Goal: Feedback & Contribution: Submit feedback/report problem

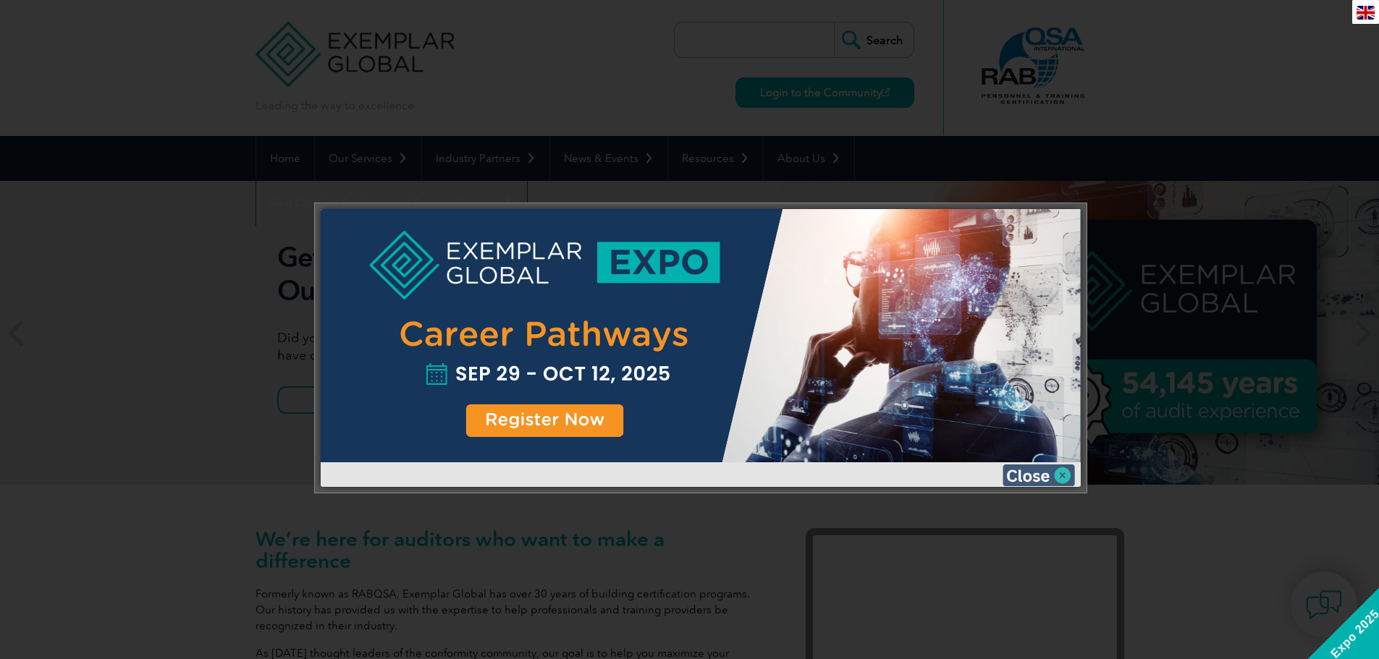
click at [1037, 474] on img at bounding box center [1039, 476] width 72 height 22
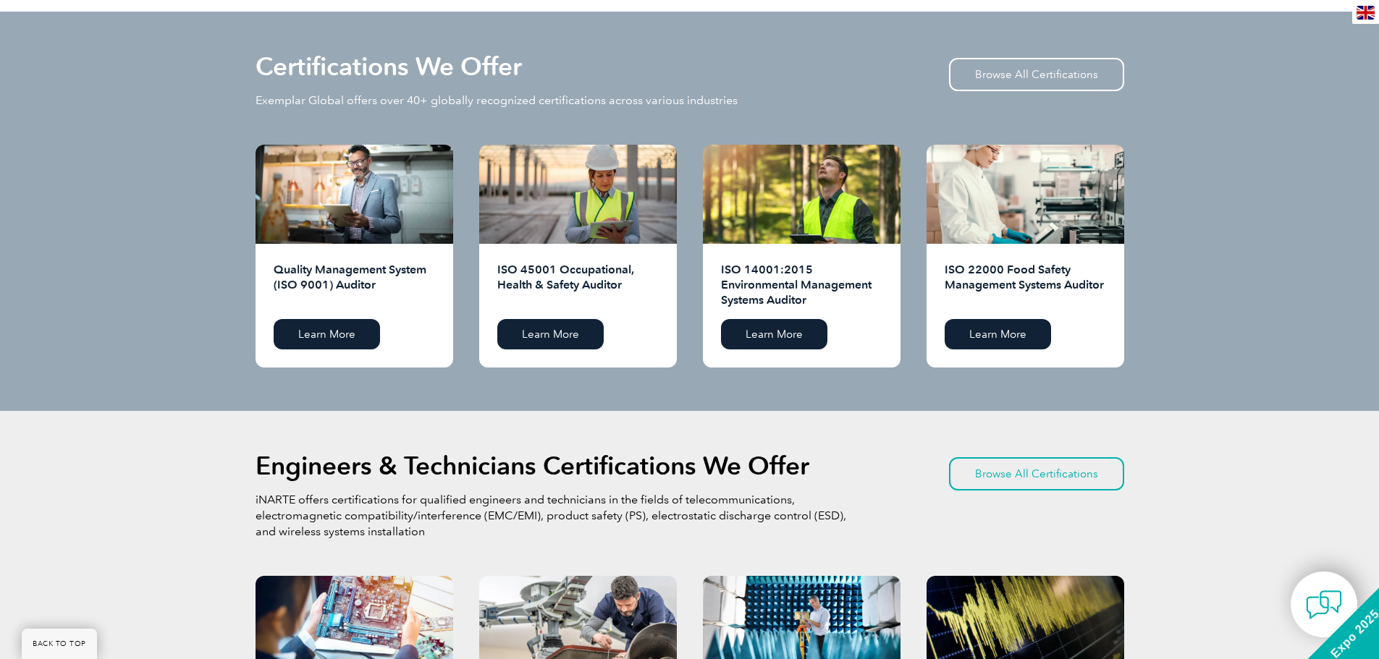
scroll to position [1425, 0]
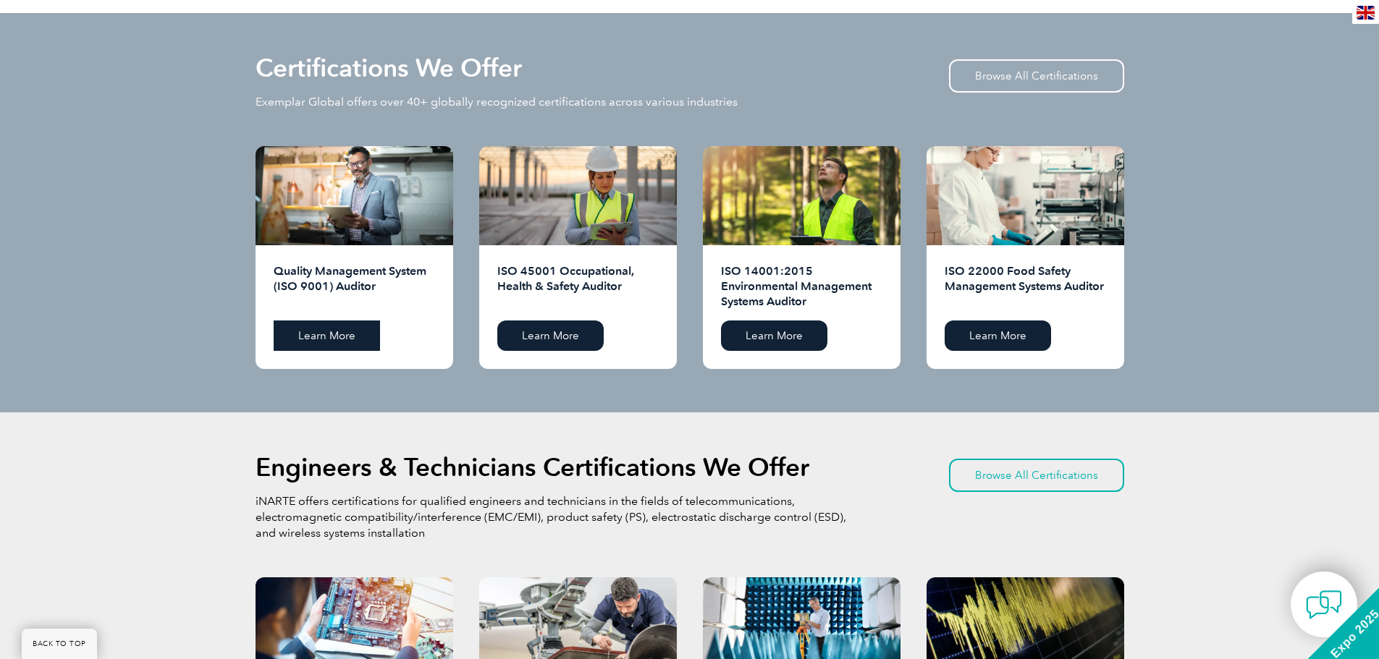
click at [337, 339] on link "Learn More" at bounding box center [327, 336] width 106 height 30
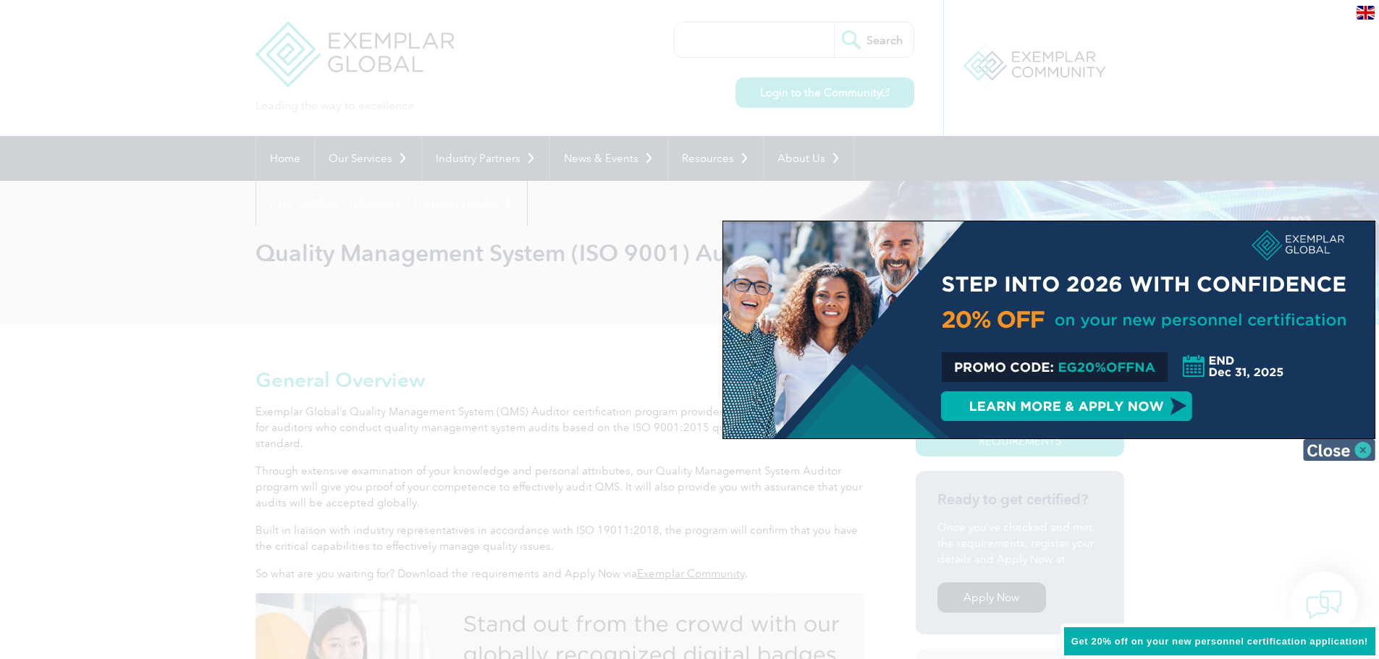
click at [1355, 450] on img at bounding box center [1339, 450] width 72 height 22
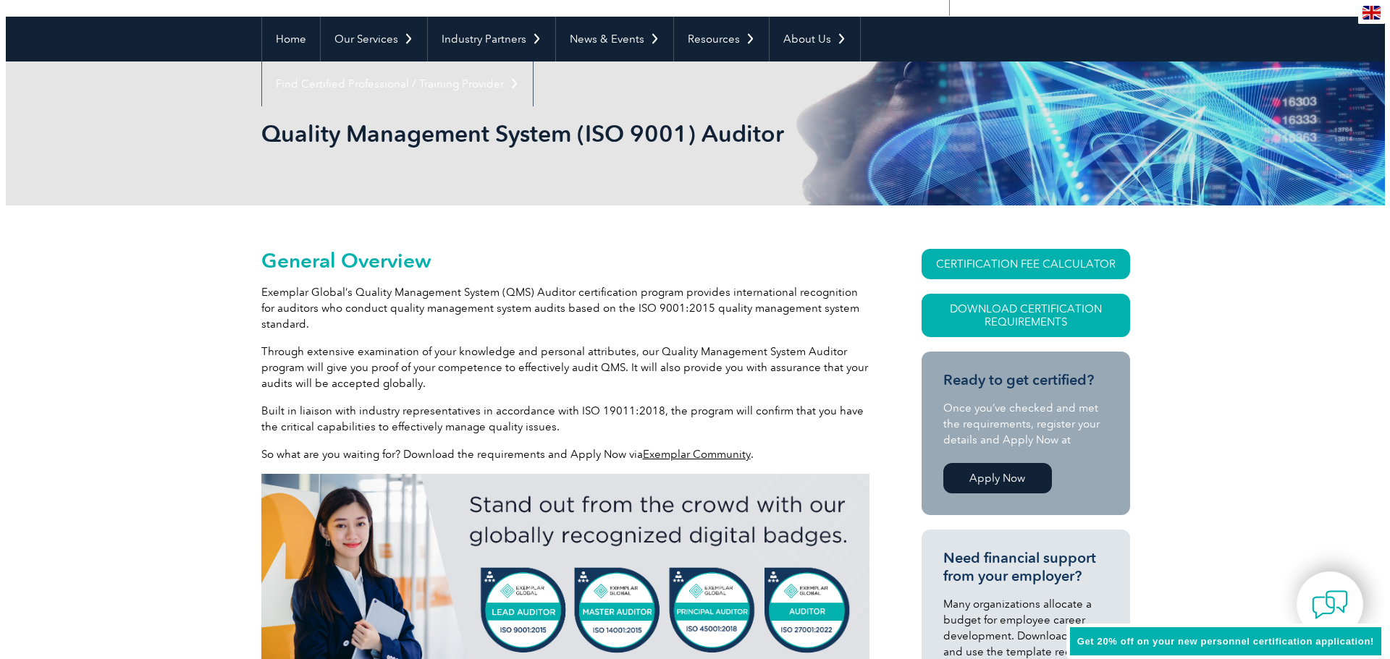
scroll to position [145, 0]
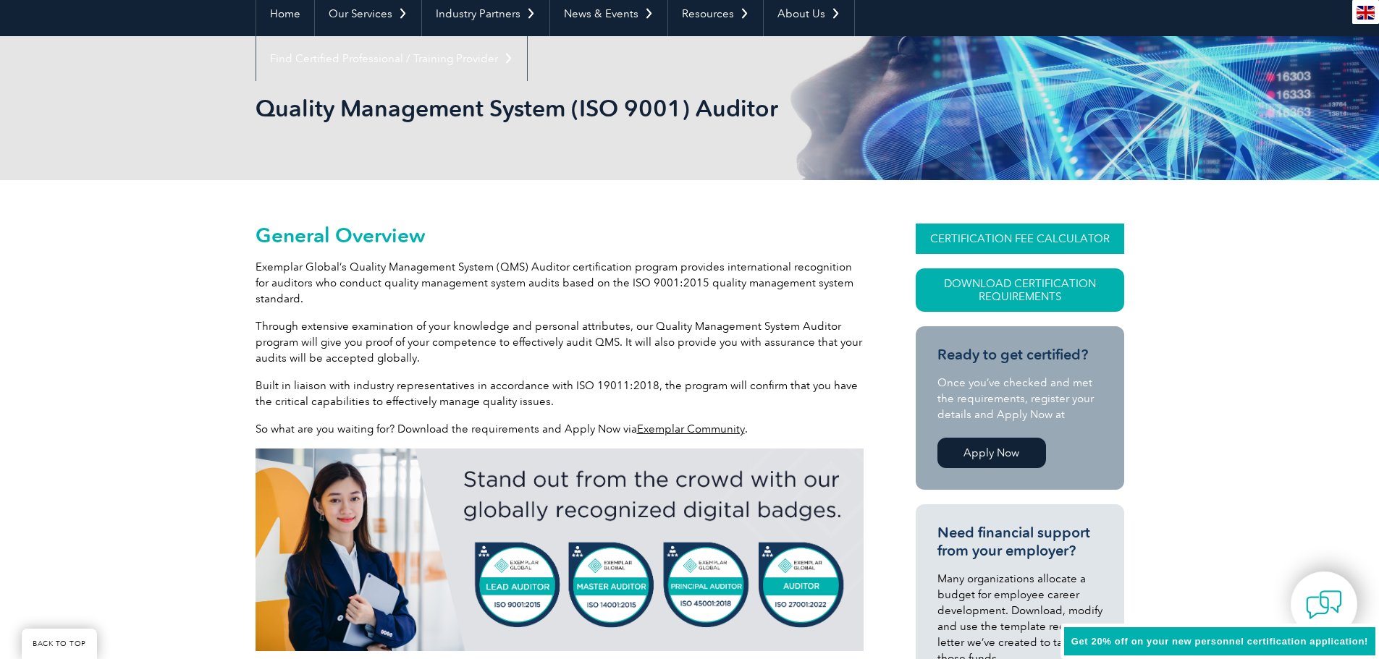
click at [1002, 240] on link "CERTIFICATION FEE CALCULATOR" at bounding box center [1020, 239] width 208 height 30
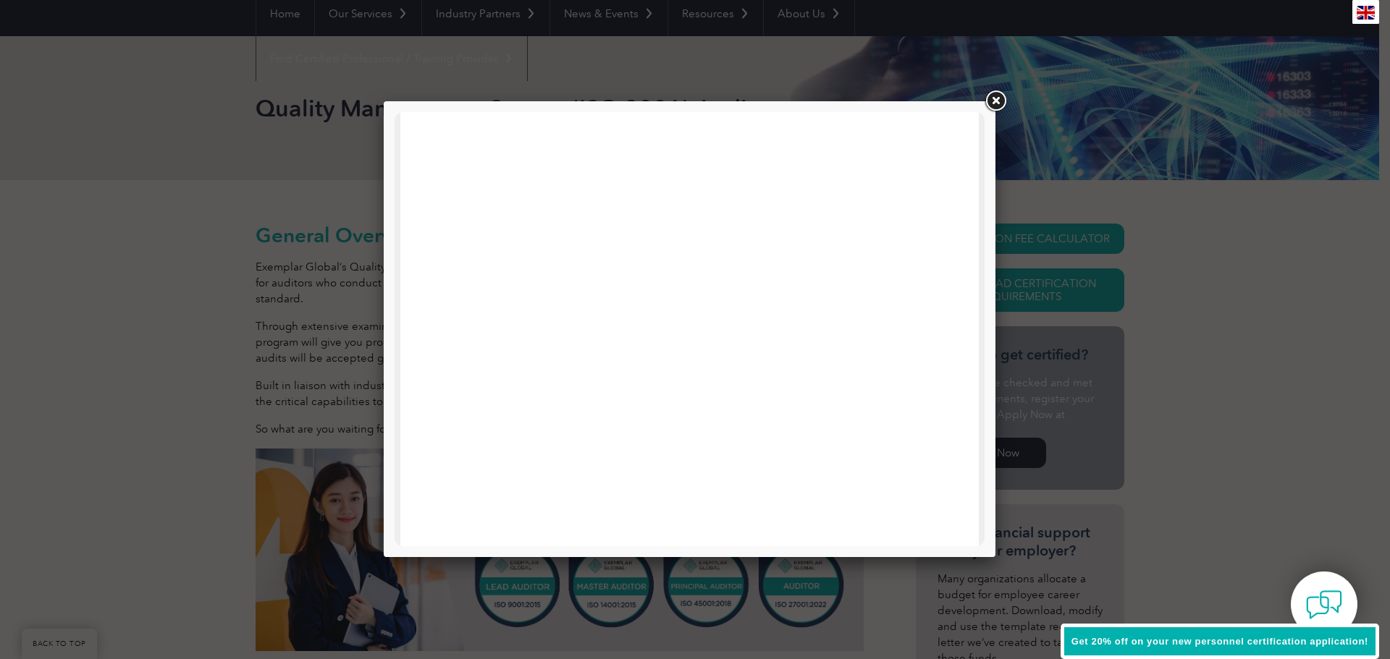
scroll to position [0, 0]
click at [995, 102] on link at bounding box center [995, 101] width 26 height 26
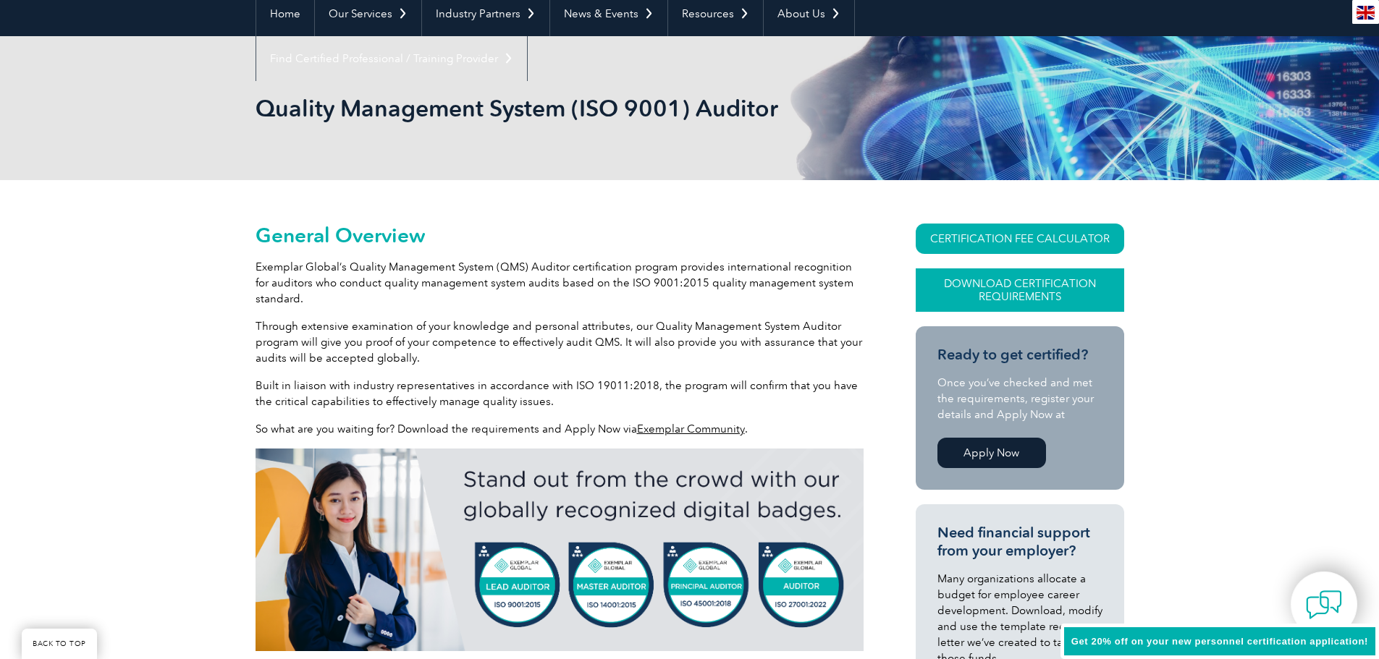
click at [1029, 292] on link "Download Certification Requirements" at bounding box center [1020, 290] width 208 height 43
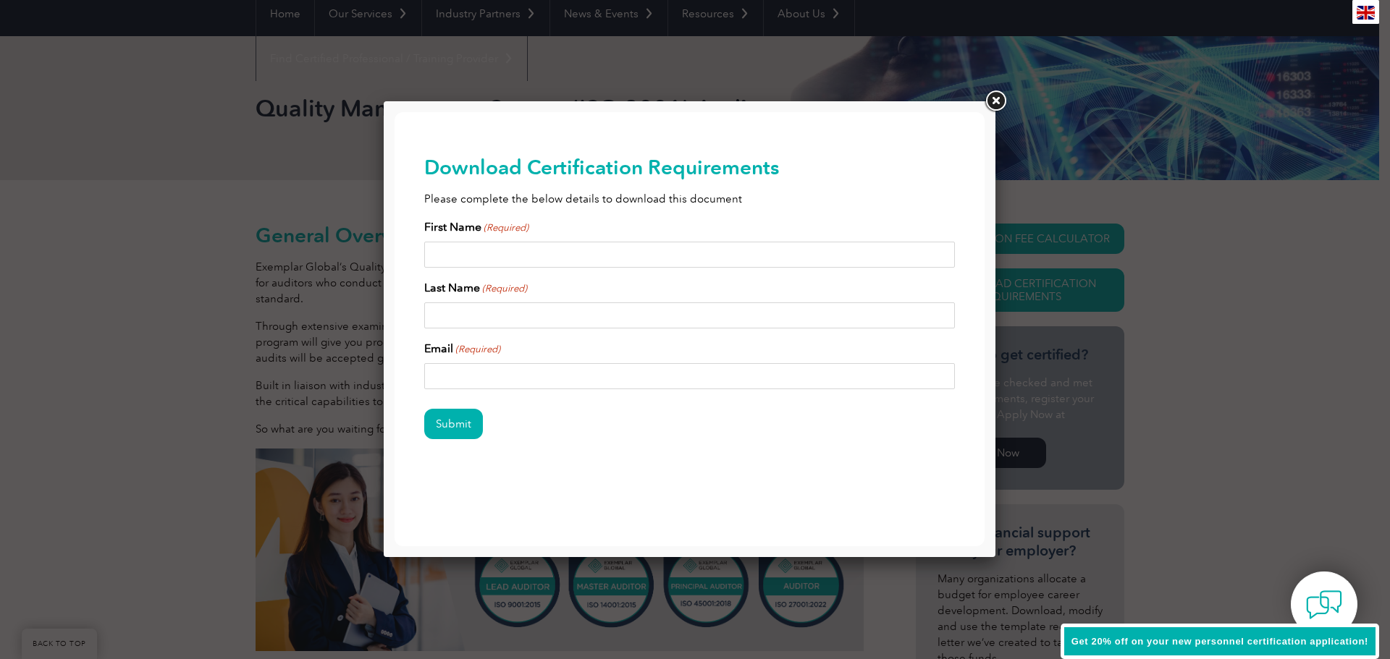
click at [874, 258] on input "First Name (Required)" at bounding box center [689, 255] width 531 height 26
type input "Gianpiero"
type input "Cancelli"
type input "GCANCELLI@MAPEI.COM"
click at [444, 427] on input "Submit" at bounding box center [453, 424] width 59 height 30
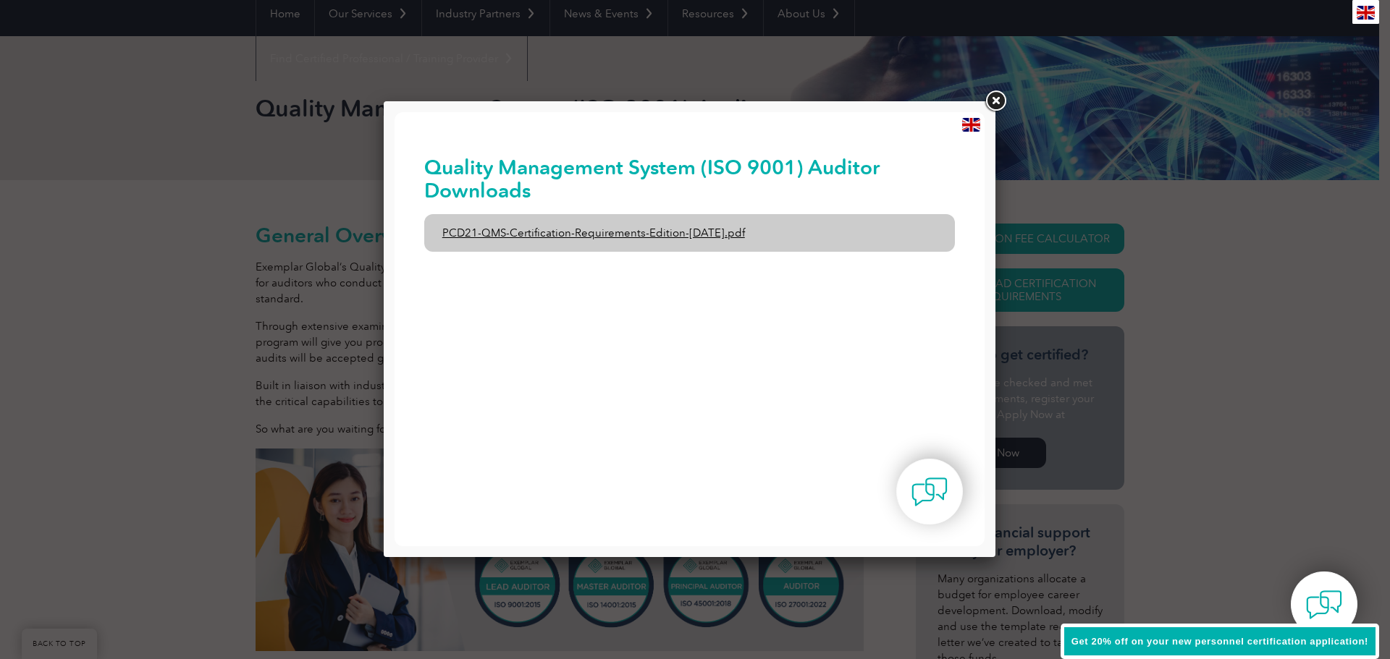
click at [579, 232] on link "PCD21-QMS-Certification-Requirements-Edition-2-April-2022.pdf" at bounding box center [689, 233] width 531 height 38
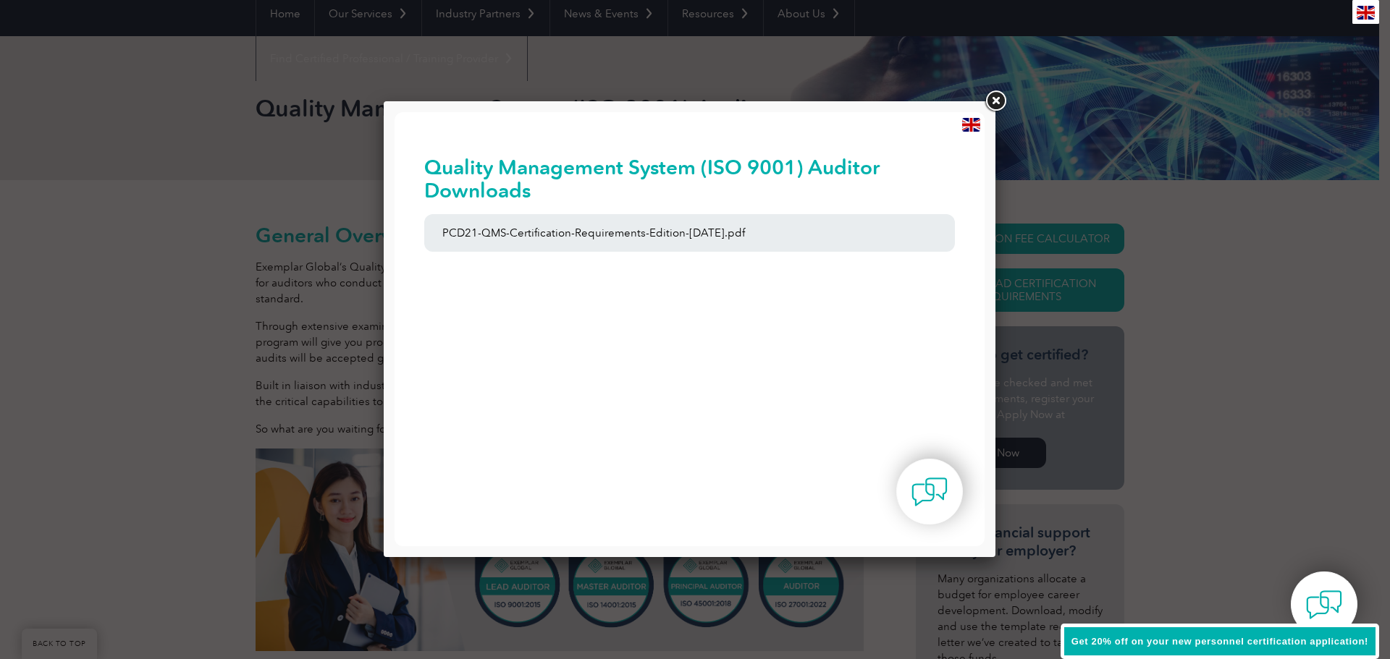
click at [992, 102] on link at bounding box center [995, 101] width 26 height 26
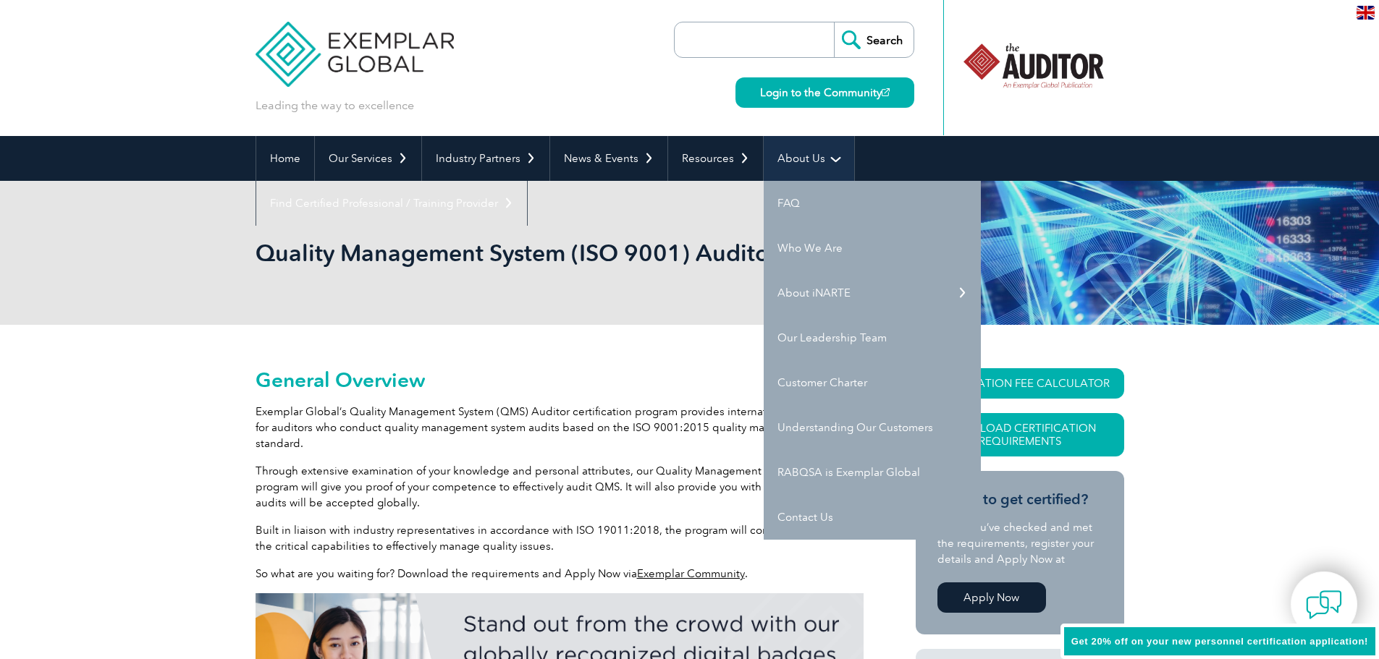
click at [802, 160] on link "About Us" at bounding box center [809, 158] width 90 height 45
click at [804, 517] on link "Contact Us" at bounding box center [872, 517] width 217 height 45
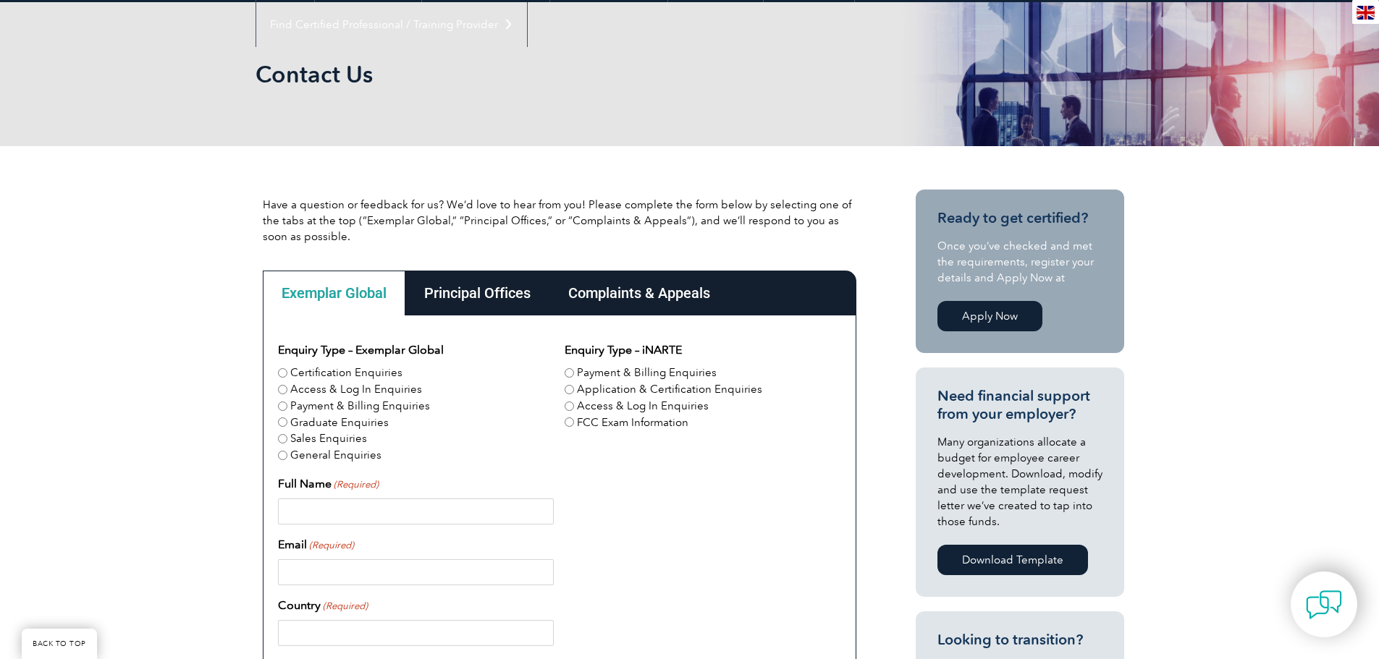
scroll to position [217, 0]
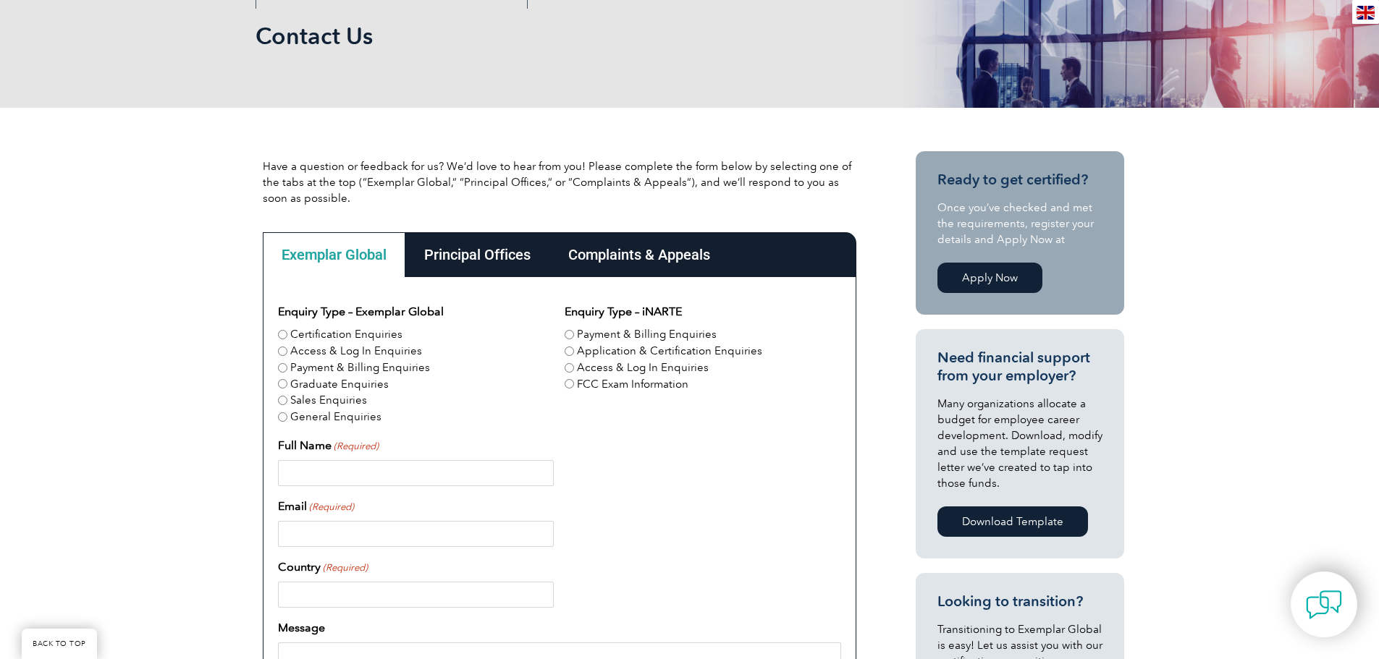
click at [282, 332] on input "Certification Enquiries" at bounding box center [282, 334] width 9 height 9
radio input "true"
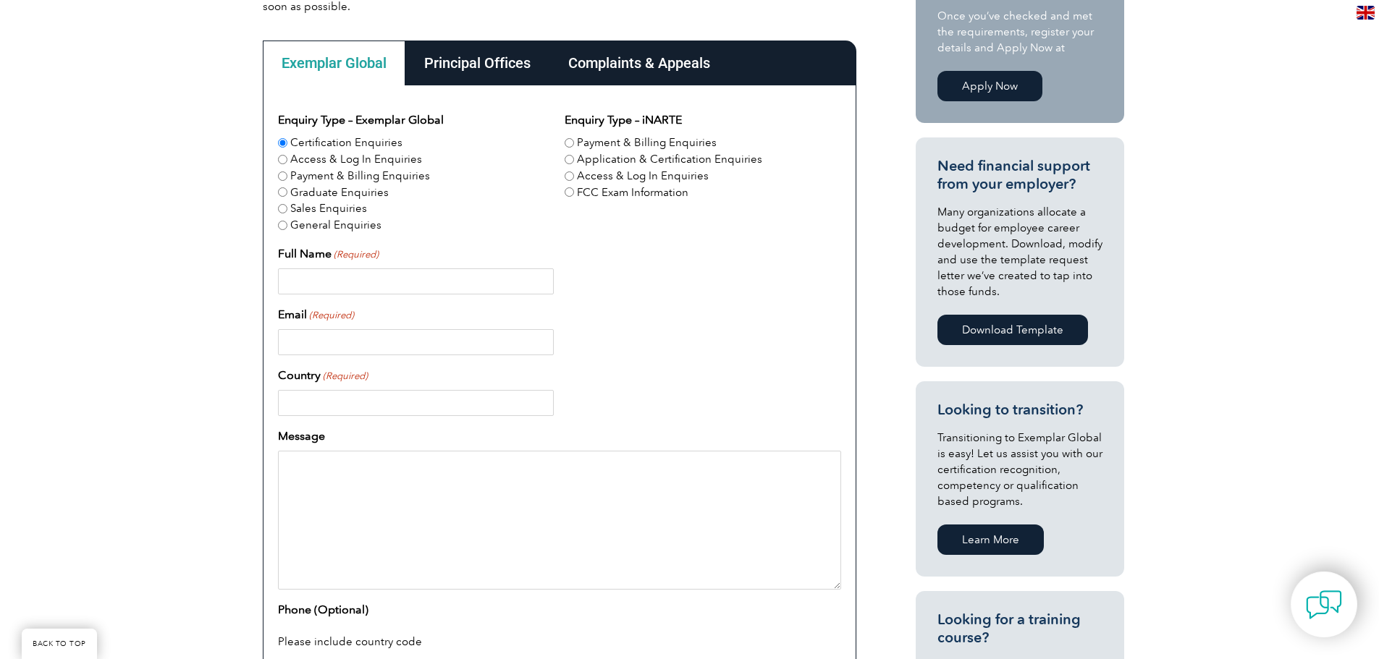
scroll to position [507, 0]
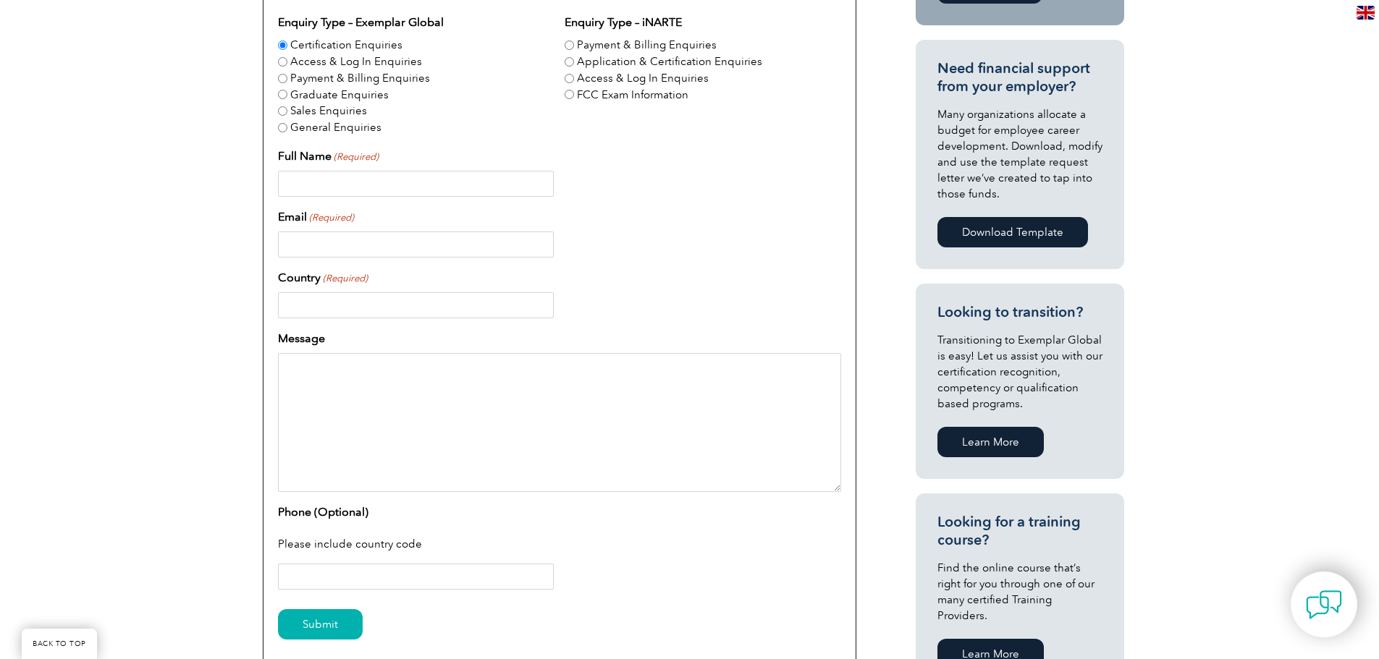
click at [387, 183] on input "Full Name (Required)" at bounding box center [416, 184] width 276 height 26
type input "Gianpiero Cancelli"
type input "GCANCELLI@MAPEI.COM"
type input "United States"
type input "17542600941"
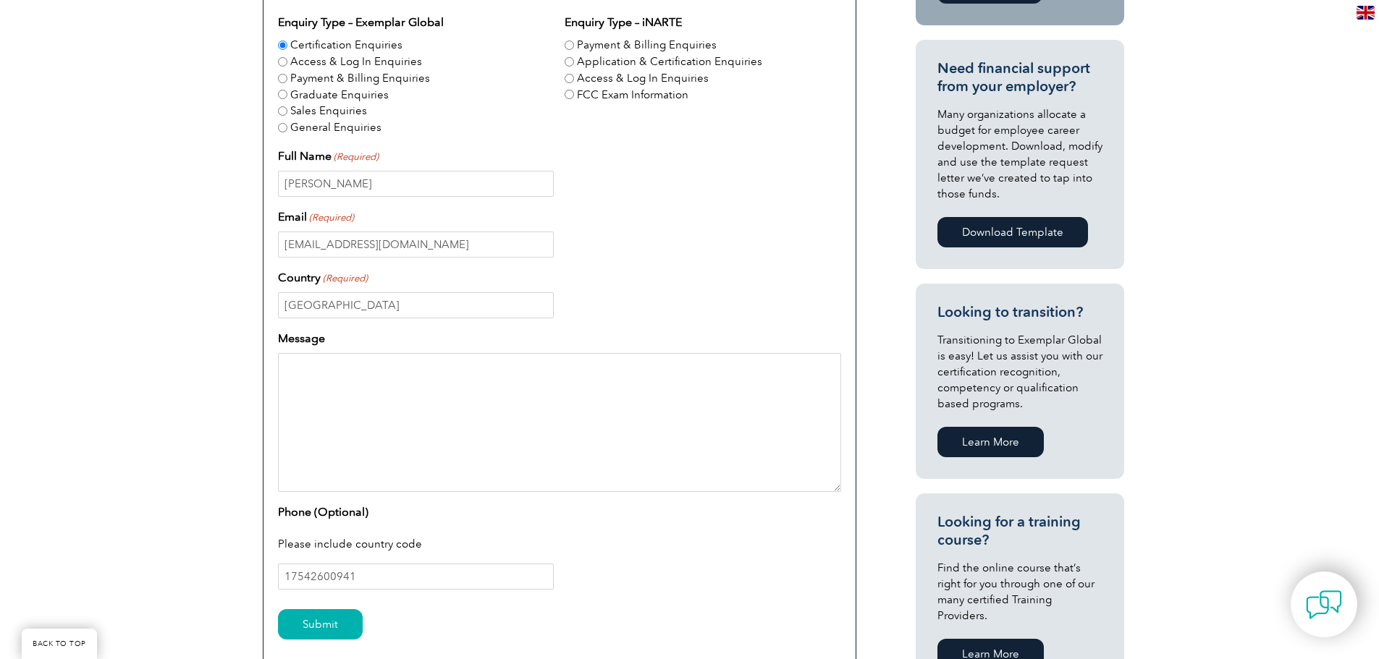
click at [513, 375] on textarea "Message" at bounding box center [559, 422] width 563 height 139
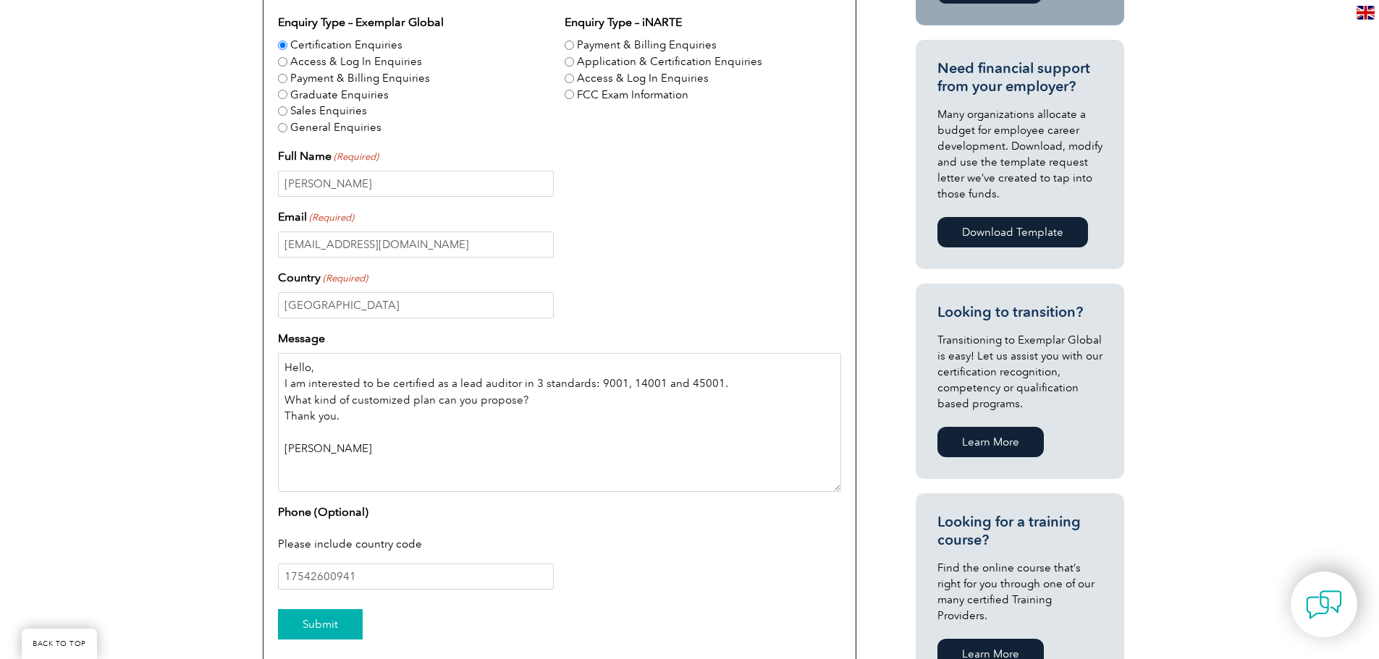
type textarea "Hello, I am interested to be certified as a lead auditor in 3 standards: 9001, …"
click at [313, 618] on input "Submit" at bounding box center [320, 625] width 85 height 30
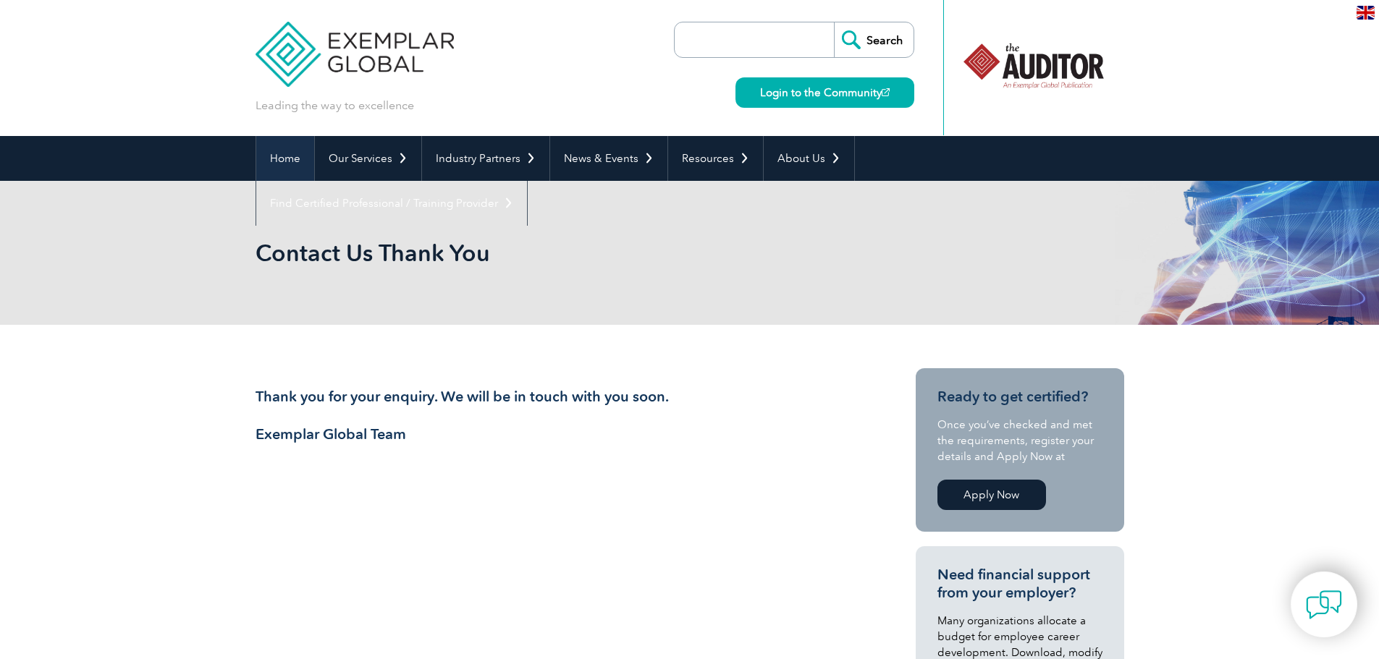
click at [287, 159] on link "Home" at bounding box center [285, 158] width 58 height 45
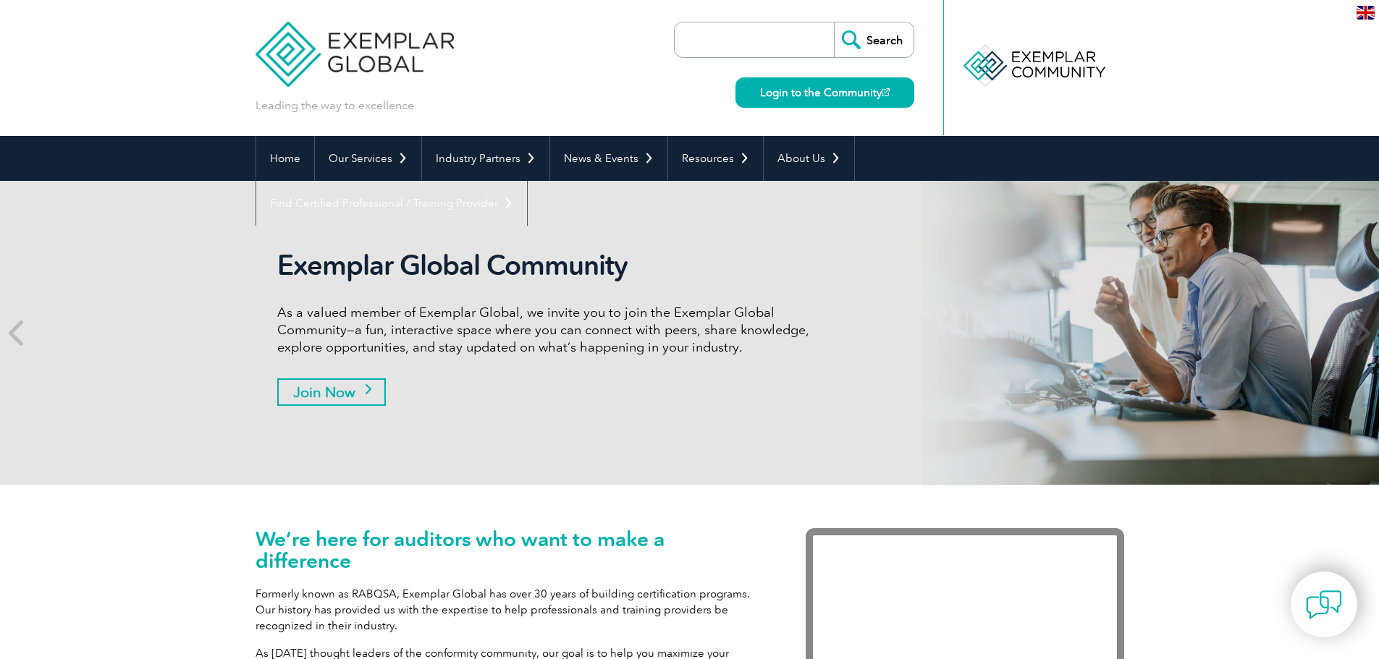
click at [339, 395] on link "Join Now" at bounding box center [331, 393] width 109 height 28
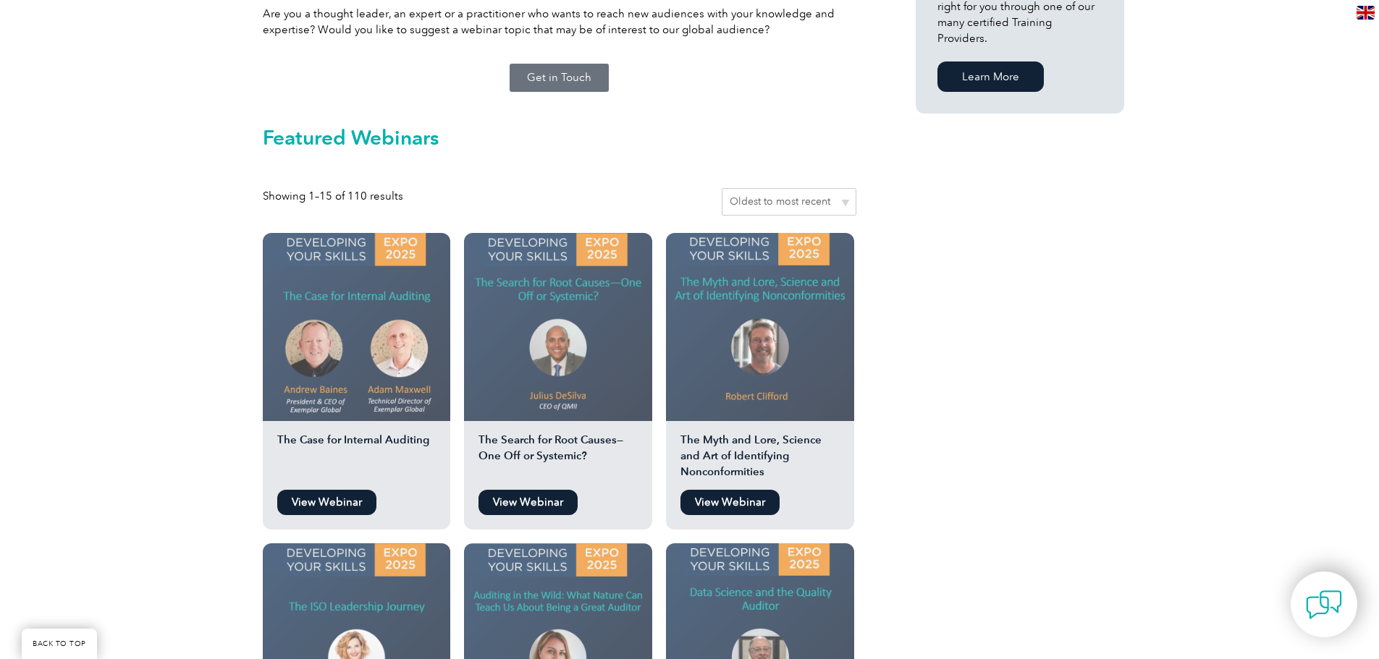
scroll to position [1086, 0]
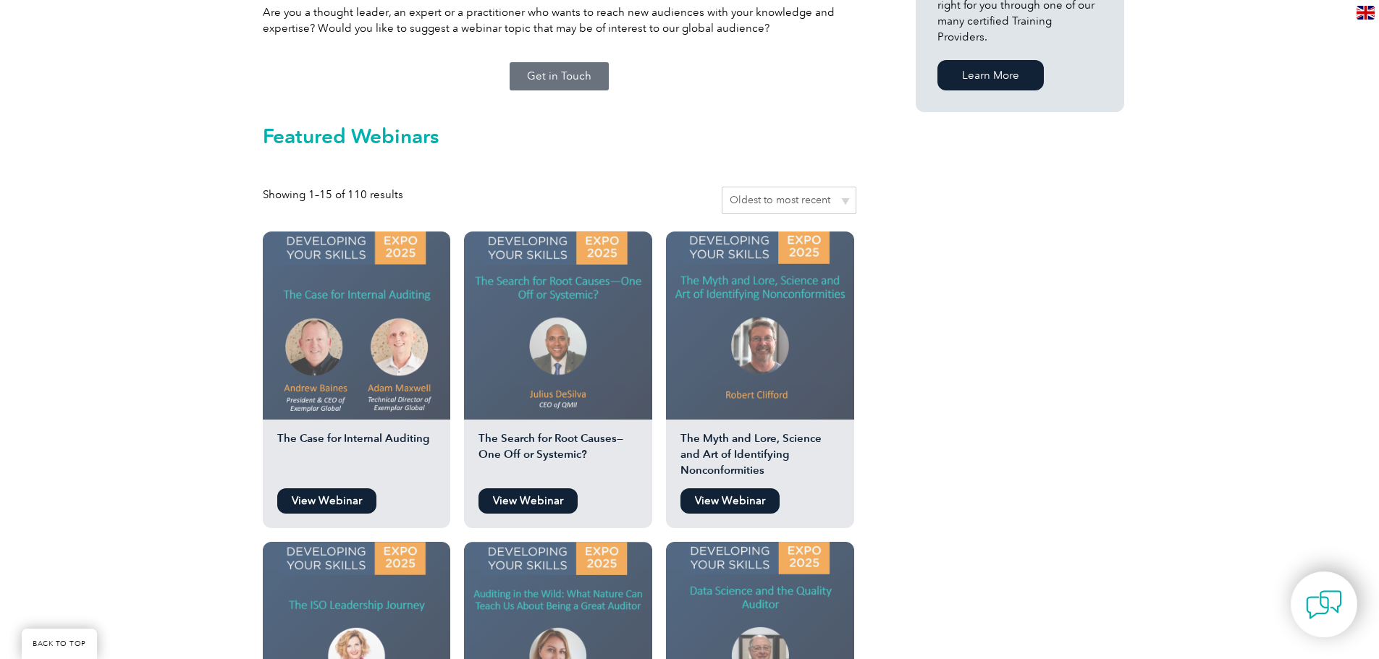
click at [549, 489] on link "View Webinar" at bounding box center [527, 501] width 99 height 25
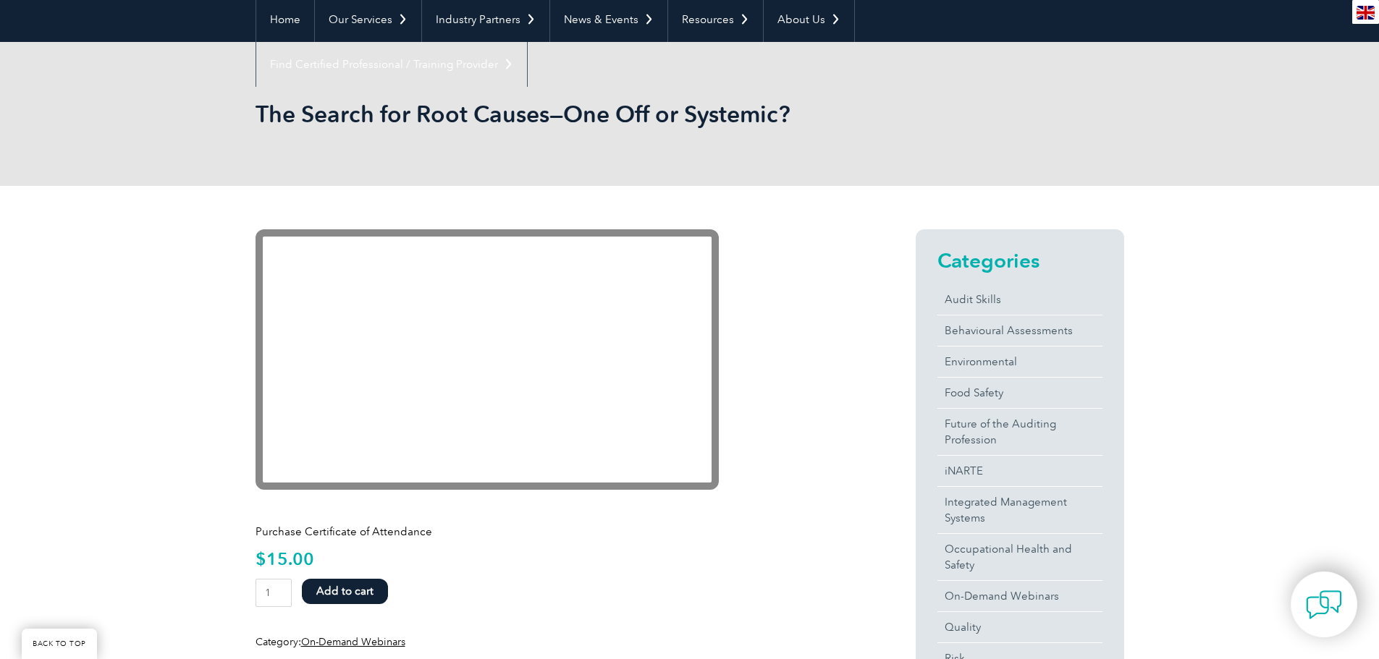
scroll to position [145, 0]
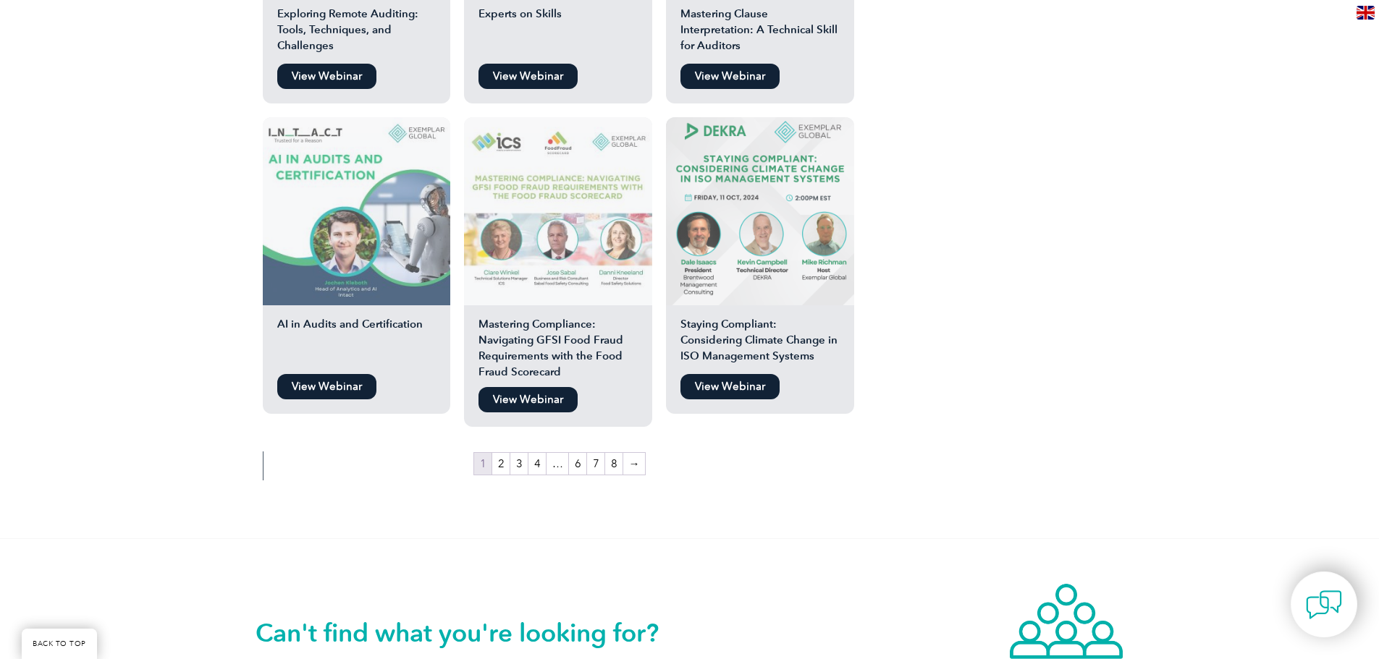
scroll to position [2534, 0]
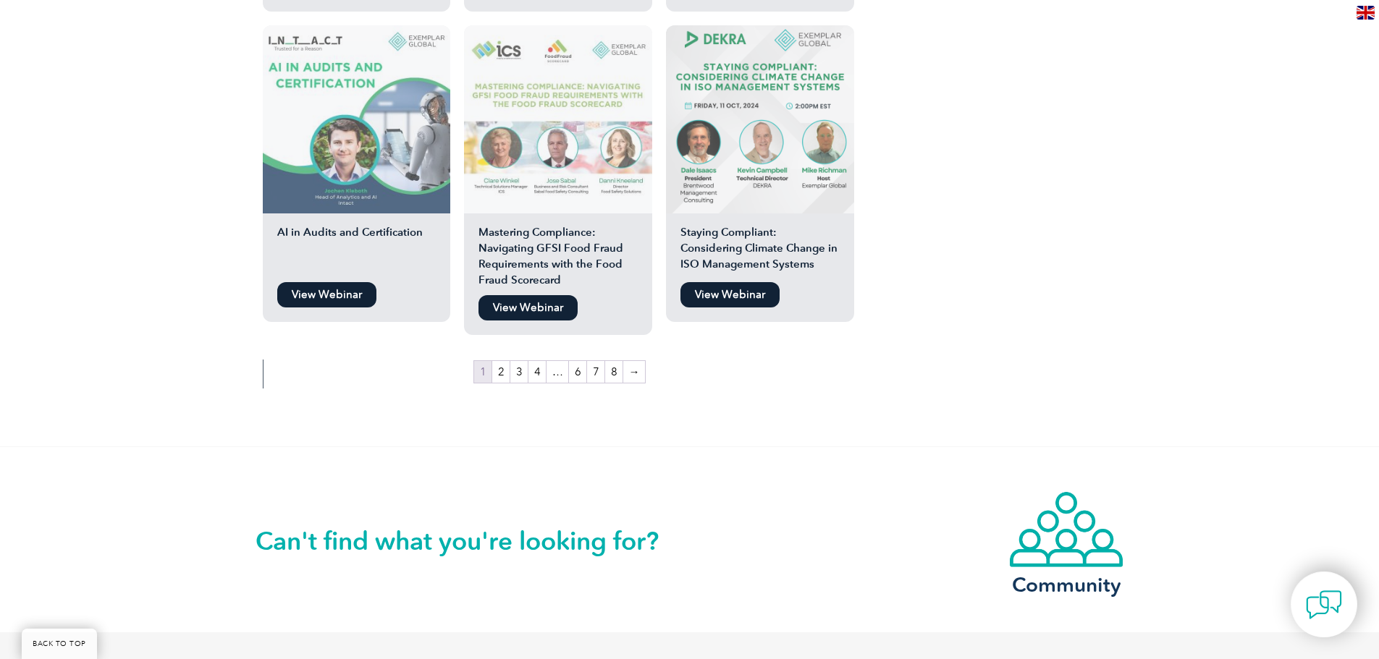
click at [728, 282] on link "View Webinar" at bounding box center [729, 294] width 99 height 25
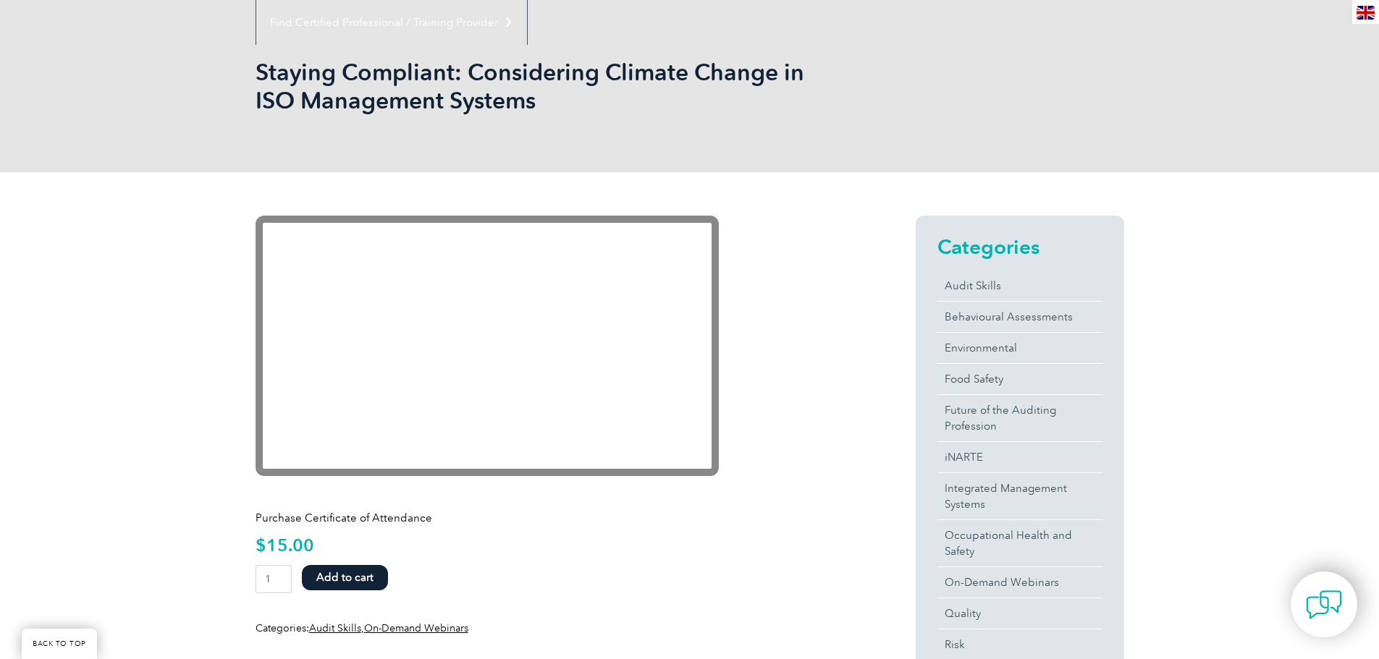
scroll to position [145, 0]
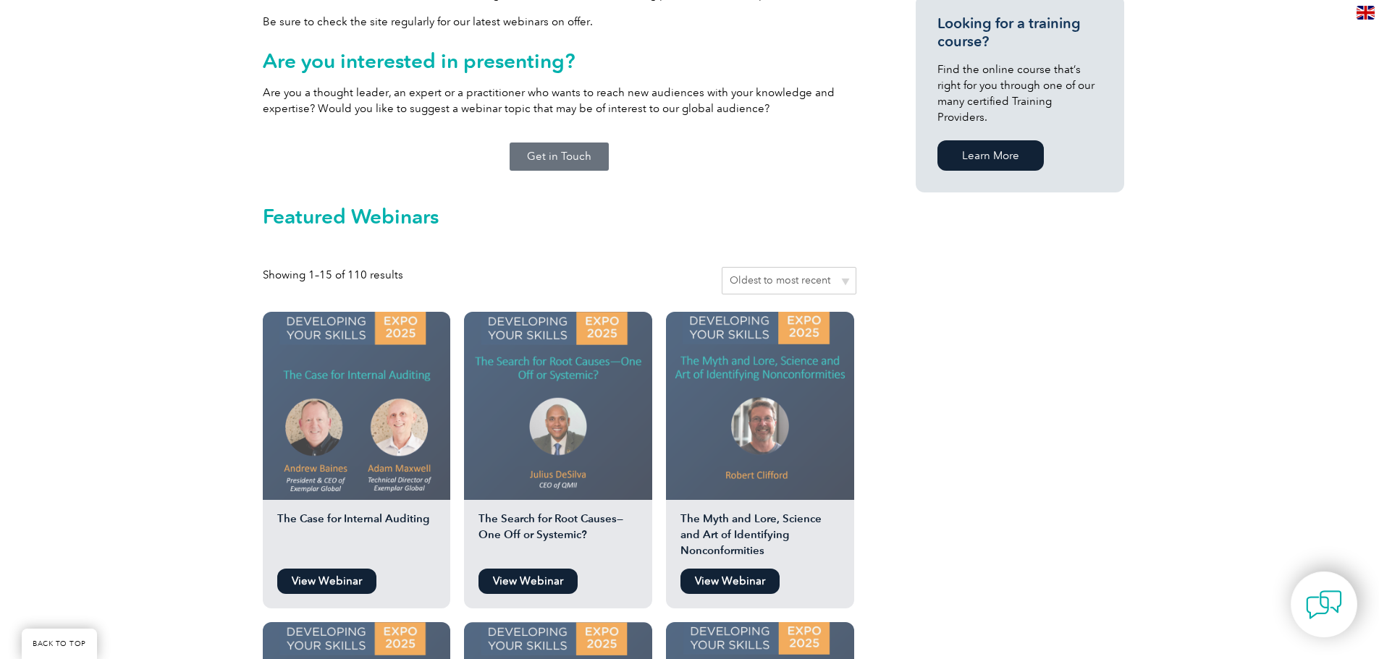
scroll to position [1003, 0]
